Goal: Task Accomplishment & Management: Manage account settings

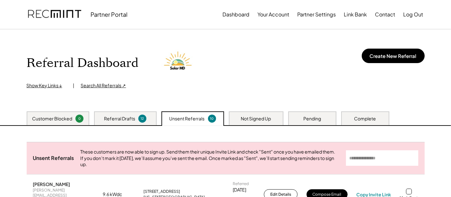
click at [254, 114] on div "Not Signed Up" at bounding box center [256, 118] width 55 height 14
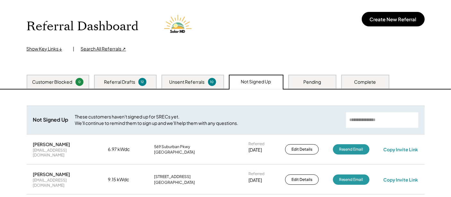
scroll to position [71, 0]
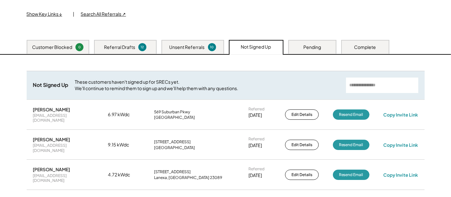
click at [305, 47] on div "Pending" at bounding box center [313, 47] width 18 height 6
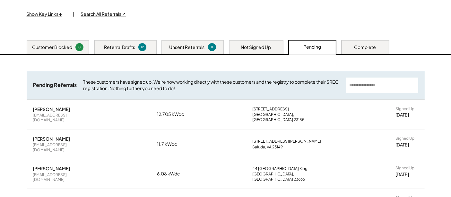
click at [49, 136] on div "[PERSON_NAME]" at bounding box center [51, 139] width 37 height 6
click at [49, 136] on div "Ricky Millen" at bounding box center [51, 139] width 37 height 6
copy div "Ricky Millen"
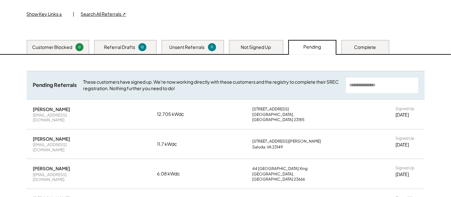
click at [363, 44] on div "Complete" at bounding box center [366, 47] width 22 height 6
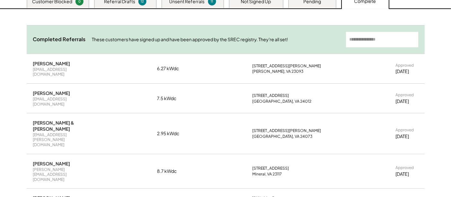
scroll to position [143, 0]
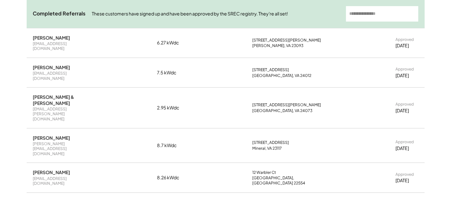
click at [67, 64] on div "Gordon Underwood" at bounding box center [51, 67] width 37 height 6
copy div "Gordon Underwood"
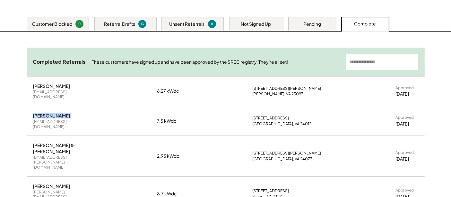
scroll to position [71, 0]
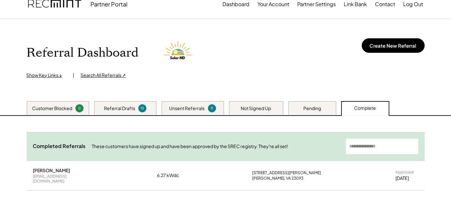
scroll to position [0, 0]
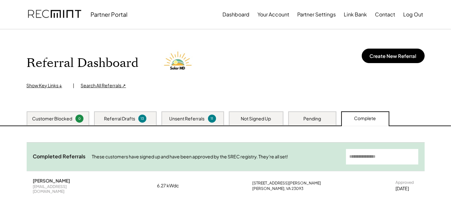
click at [141, 118] on div "13" at bounding box center [142, 118] width 6 height 5
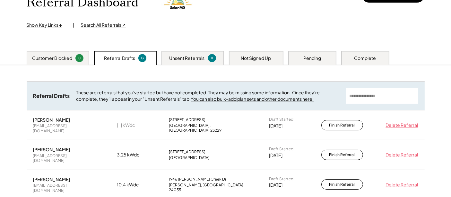
scroll to position [71, 0]
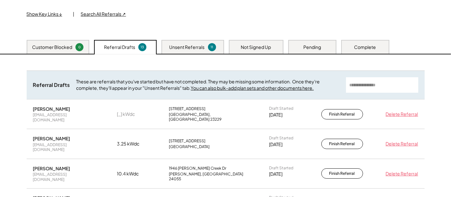
click at [204, 49] on div "Unsent Referrals" at bounding box center [187, 47] width 35 height 6
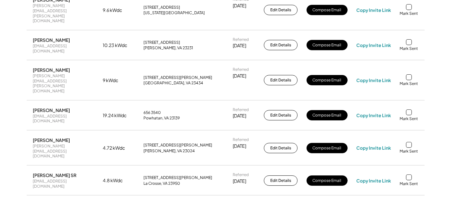
scroll to position [250, 0]
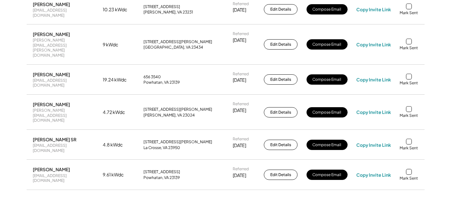
click at [48, 173] on div "[EMAIL_ADDRESS][DOMAIN_NAME]" at bounding box center [63, 178] width 61 height 10
copy div "[EMAIL_ADDRESS][DOMAIN_NAME]"
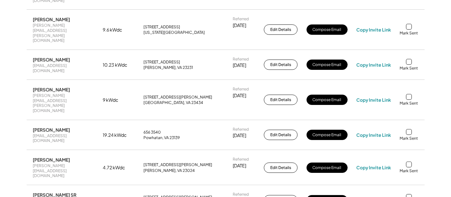
scroll to position [178, 0]
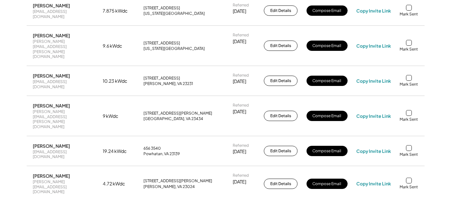
click at [54, 103] on div "[PERSON_NAME]" at bounding box center [51, 106] width 37 height 6
copy div "[PERSON_NAME]"
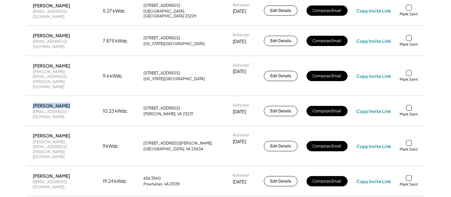
click at [2, 98] on div "Referral Dashboard Show Key Links ↓ | Search All Referrals ↗ Create New Referra…" at bounding box center [225, 132] width 451 height 562
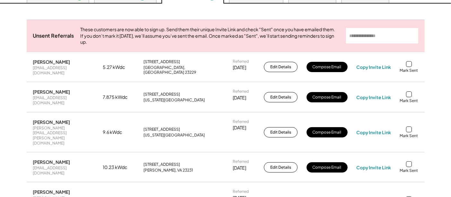
scroll to position [71, 0]
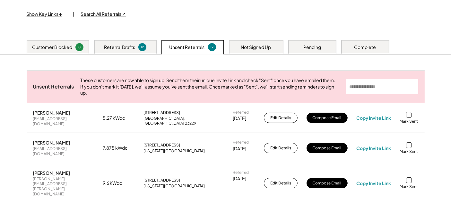
click at [247, 44] on div "Not Signed Up" at bounding box center [256, 47] width 30 height 6
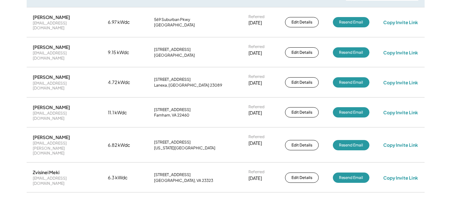
scroll to position [107, 0]
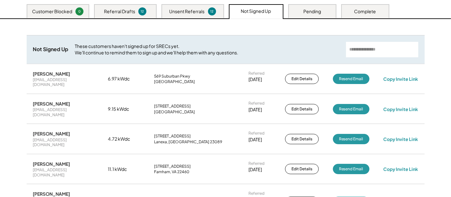
click at [209, 9] on div "12" at bounding box center [212, 11] width 6 height 5
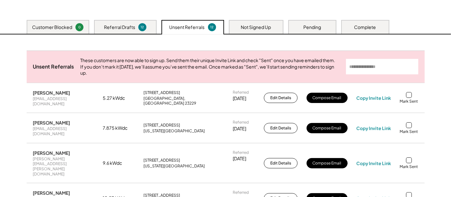
scroll to position [71, 0]
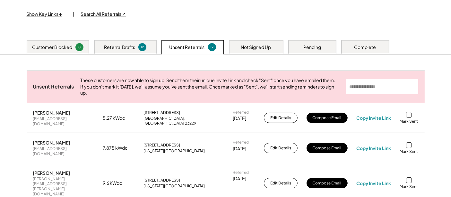
click at [302, 46] on div "Pending" at bounding box center [313, 47] width 48 height 14
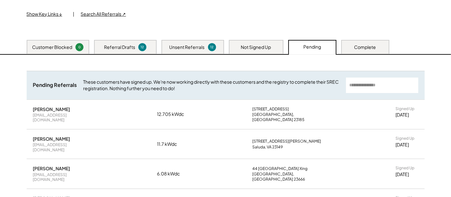
click at [357, 46] on div "Complete" at bounding box center [366, 47] width 22 height 6
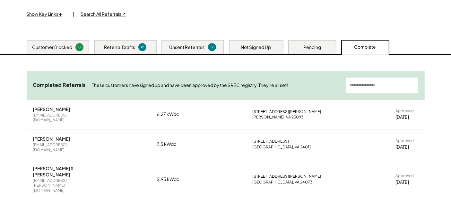
click at [181, 49] on div "Unsent Referrals" at bounding box center [187, 47] width 35 height 6
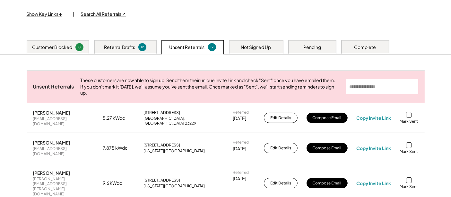
click at [134, 49] on div "Referral Drafts" at bounding box center [119, 47] width 31 height 6
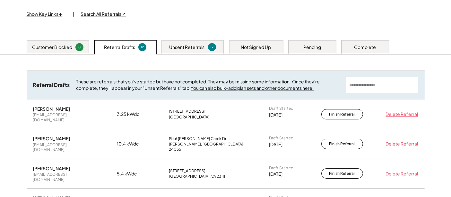
click at [361, 42] on div "Complete" at bounding box center [366, 47] width 48 height 14
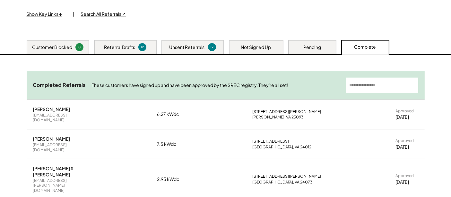
click at [316, 48] on div "Pending" at bounding box center [313, 47] width 18 height 6
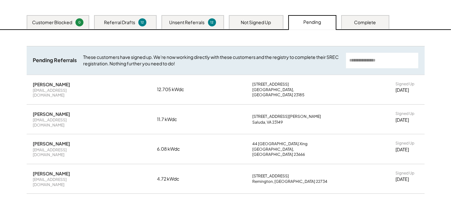
scroll to position [107, 0]
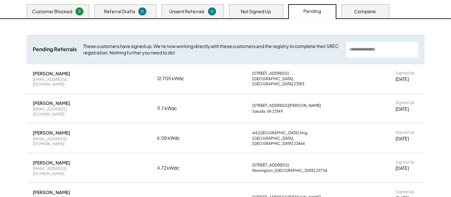
click at [361, 5] on div "Complete" at bounding box center [366, 11] width 48 height 14
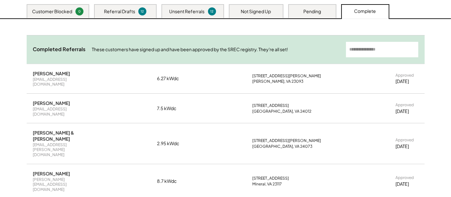
click at [295, 10] on div "Pending" at bounding box center [313, 11] width 48 height 14
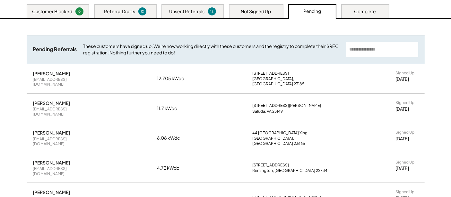
click at [369, 7] on div "Complete" at bounding box center [366, 11] width 48 height 14
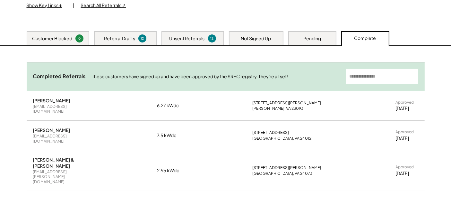
scroll to position [71, 0]
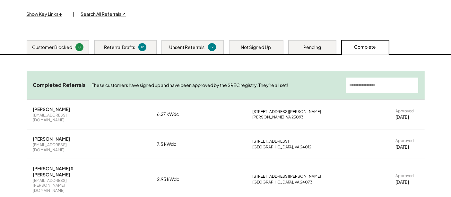
click at [194, 44] on div "Unsent Referrals" at bounding box center [187, 47] width 35 height 6
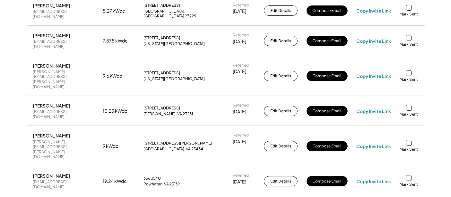
scroll to position [143, 0]
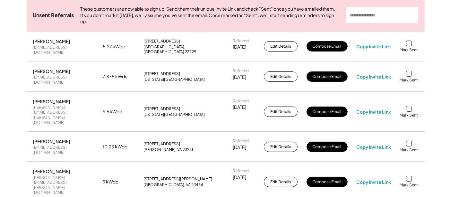
click at [13, 99] on div "Referral Dashboard Show Key Links ↓ | Search All Referrals ↗ Create New Referra…" at bounding box center [225, 168] width 451 height 562
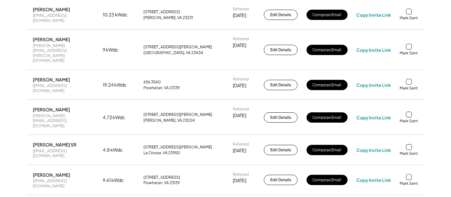
scroll to position [285, 0]
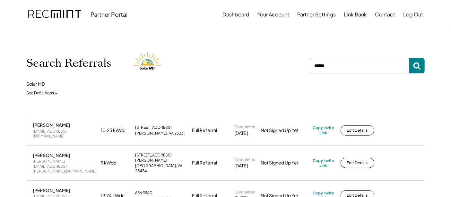
click at [336, 65] on input "input" at bounding box center [360, 65] width 100 height 15
type input "******"
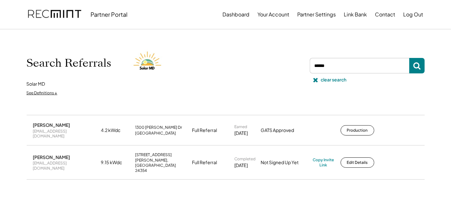
scroll to position [36, 0]
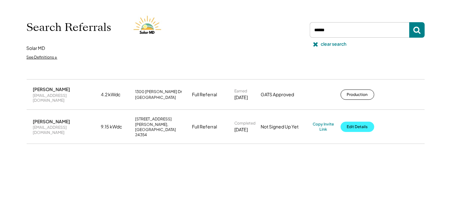
click at [346, 121] on button "Edit Details" at bounding box center [358, 126] width 34 height 10
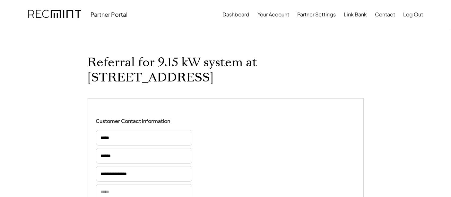
scroll to position [36, 0]
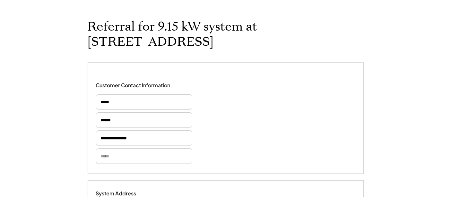
select select "**********"
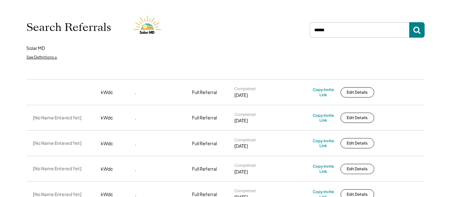
click at [366, 34] on input "input" at bounding box center [360, 29] width 100 height 15
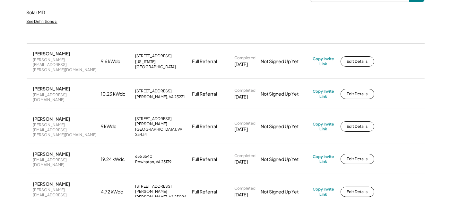
scroll to position [36, 0]
